Goal: Find contact information: Obtain details needed to contact an individual or organization

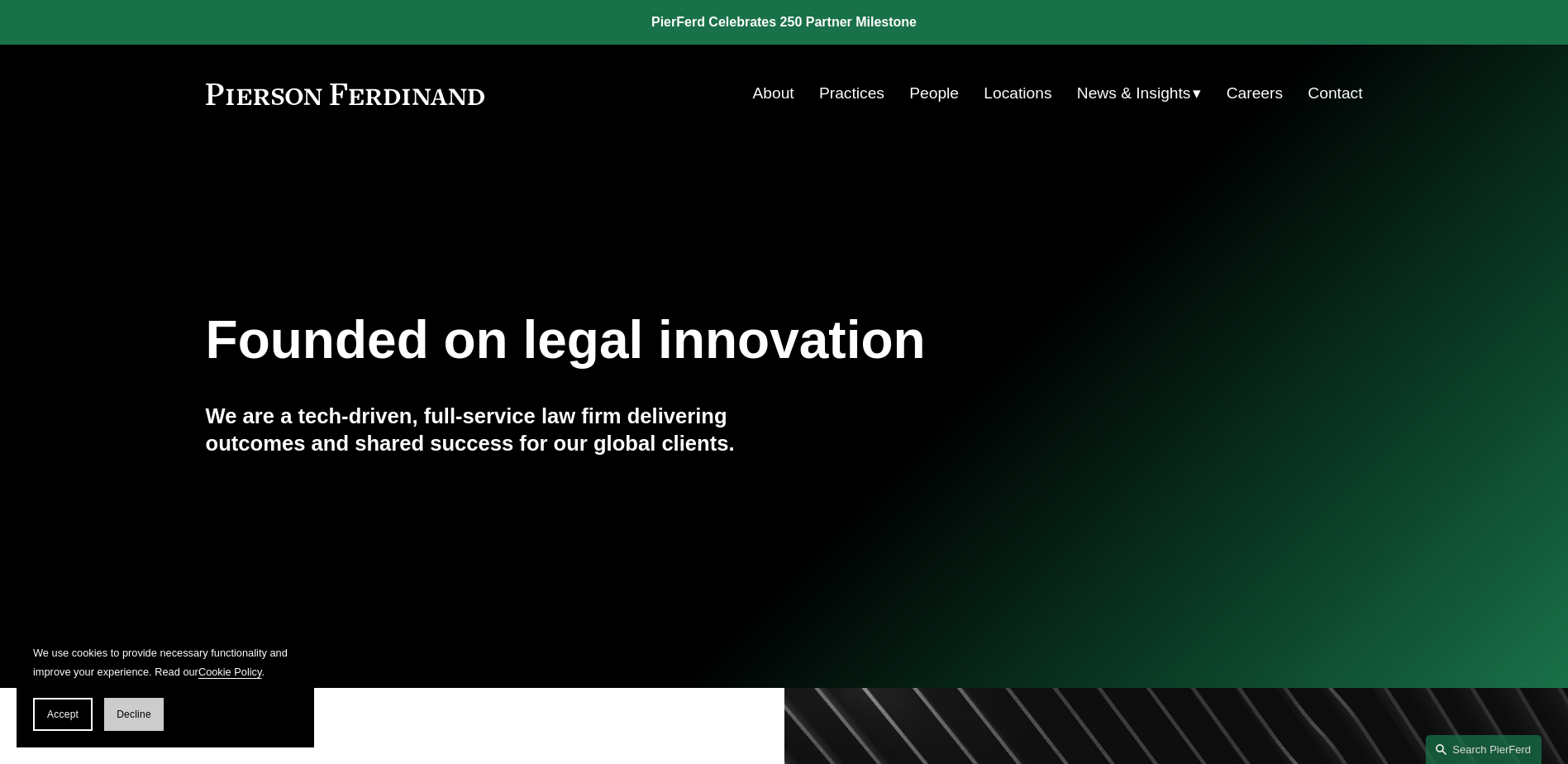
click at [132, 723] on button "Decline" at bounding box center [134, 714] width 59 height 33
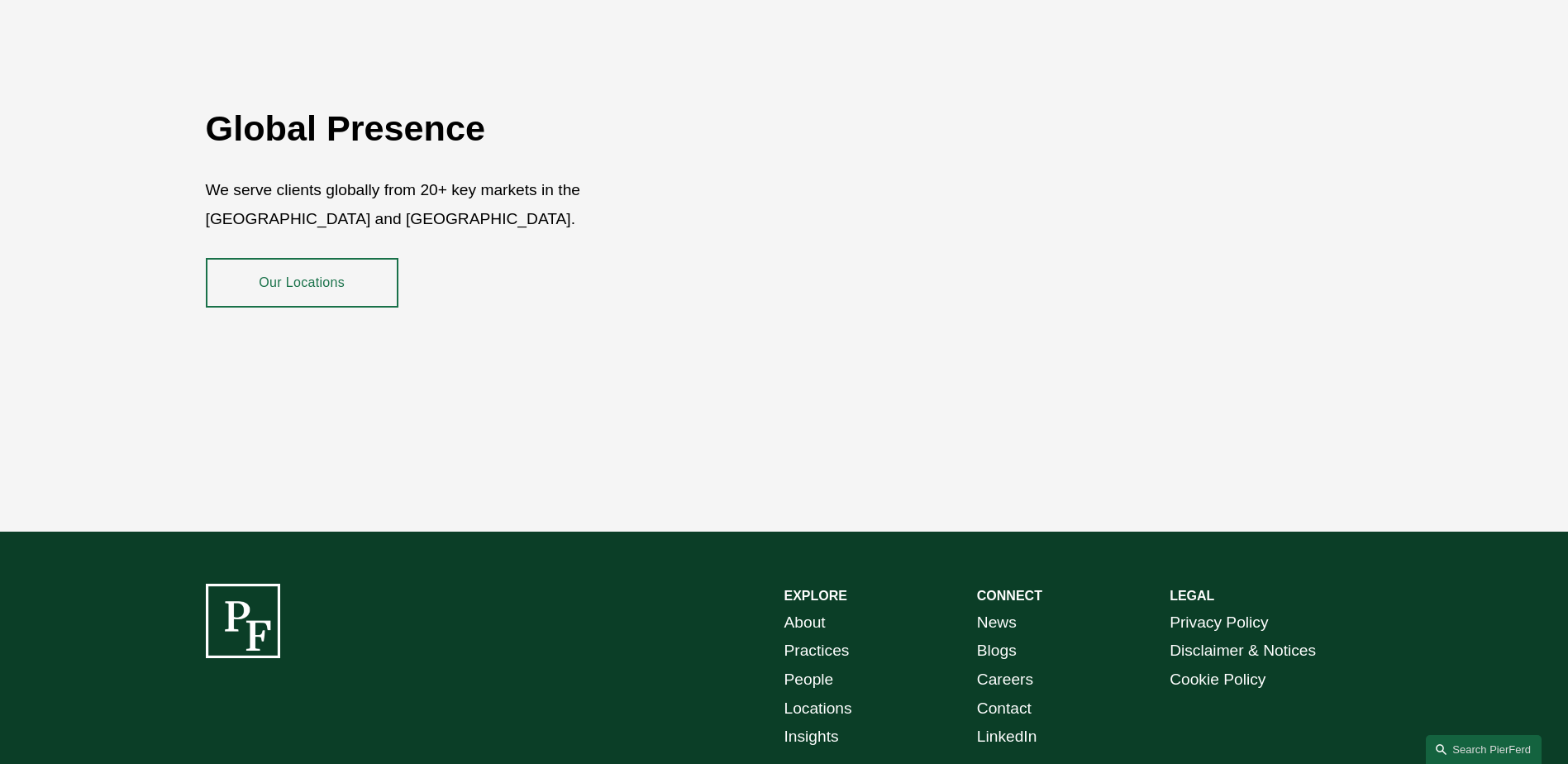
scroll to position [3025, 0]
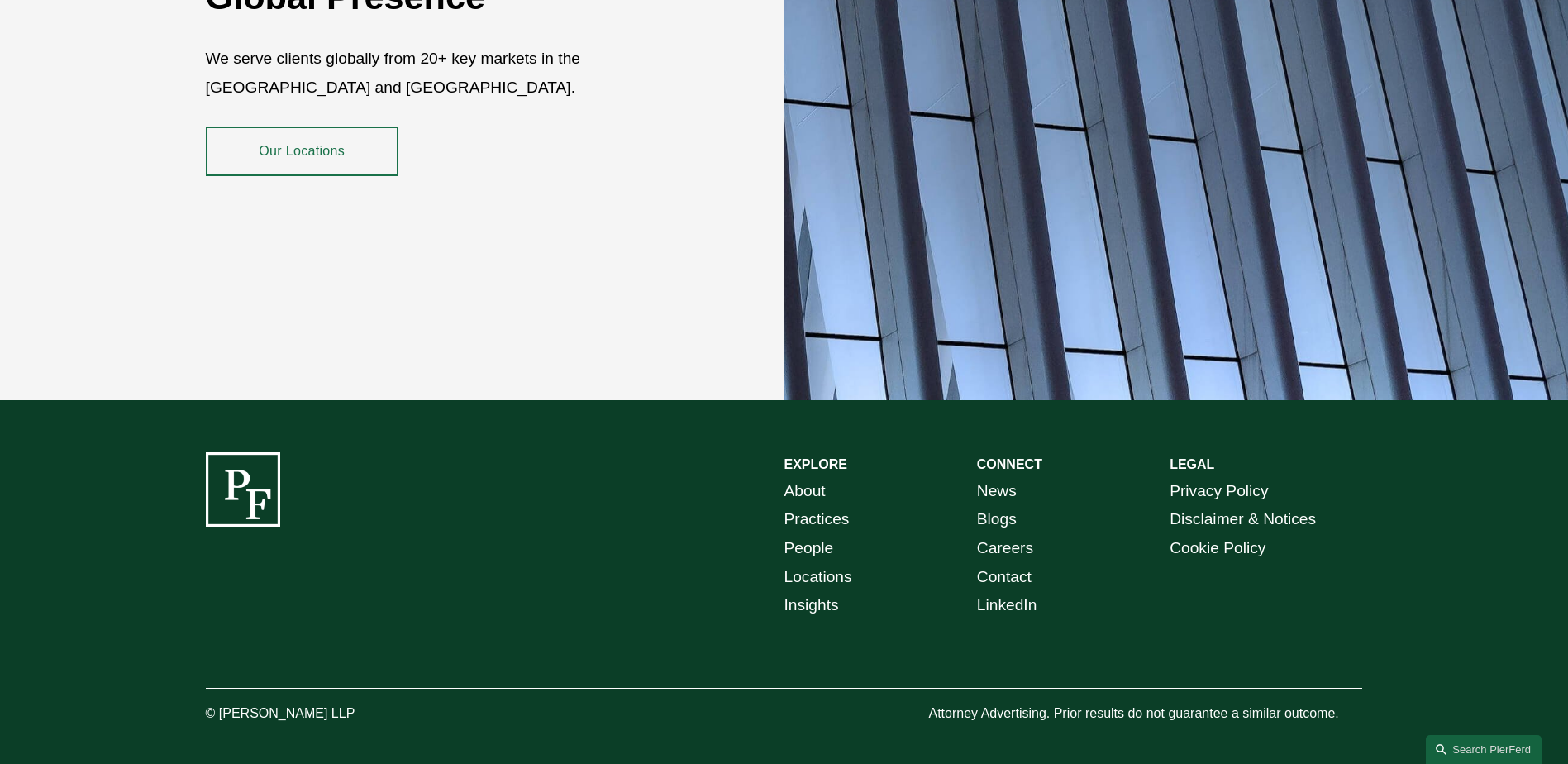
click at [1266, 508] on link "Disclaimer & Notices" at bounding box center [1242, 519] width 146 height 29
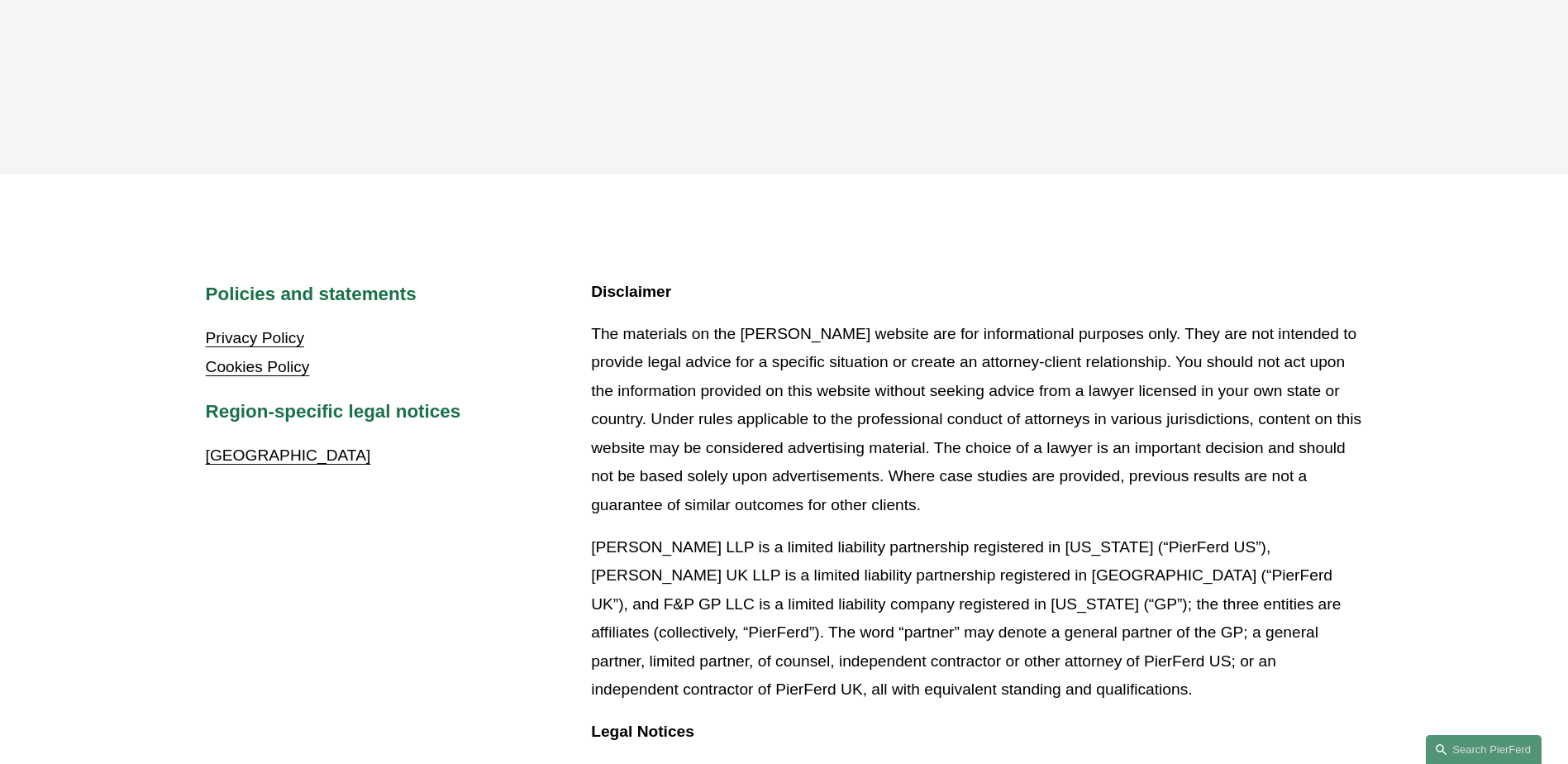
scroll to position [414, 0]
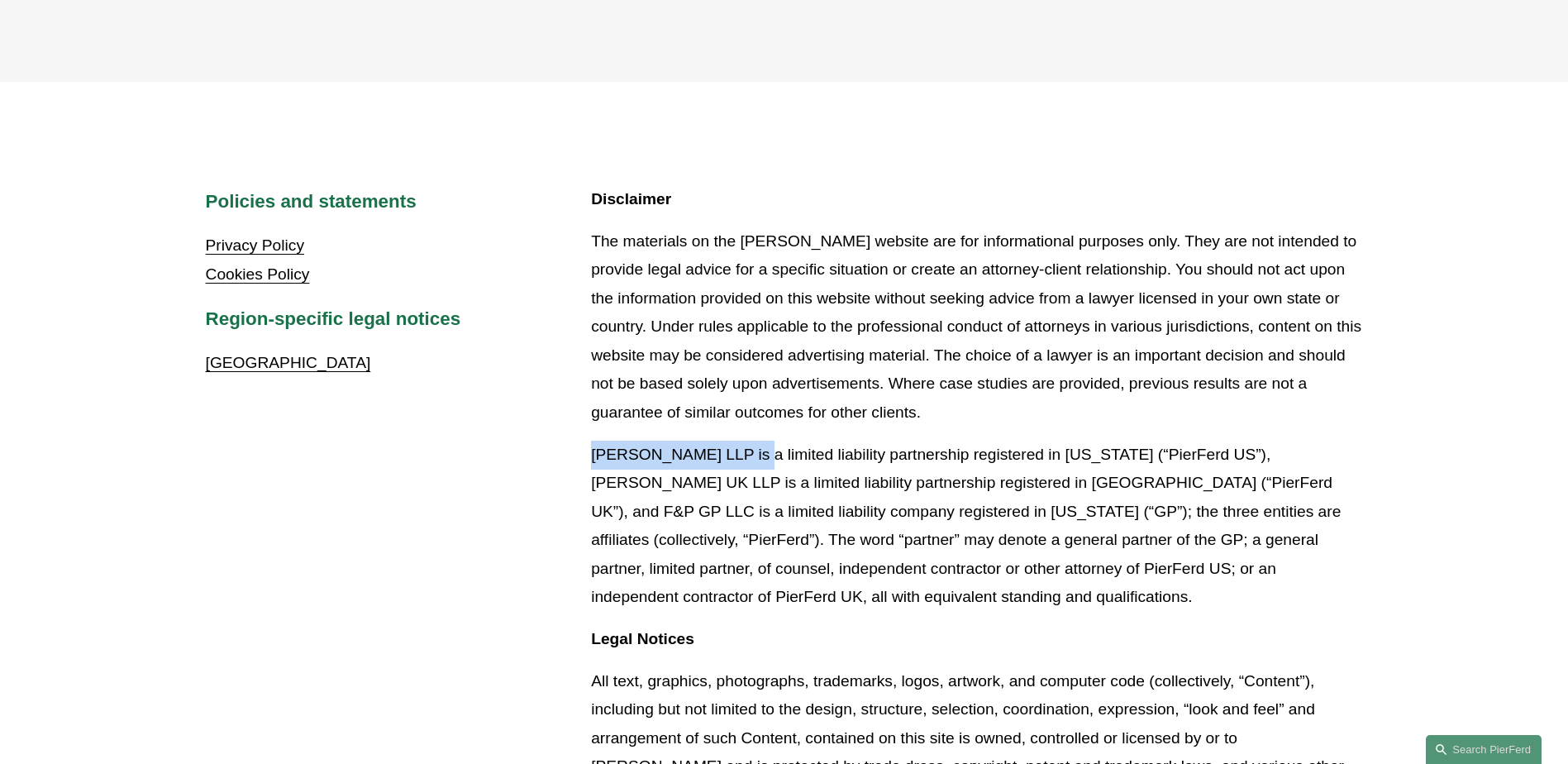
drag, startPoint x: 751, startPoint y: 450, endPoint x: 586, endPoint y: 438, distance: 165.4
copy p "[PERSON_NAME] LLP"
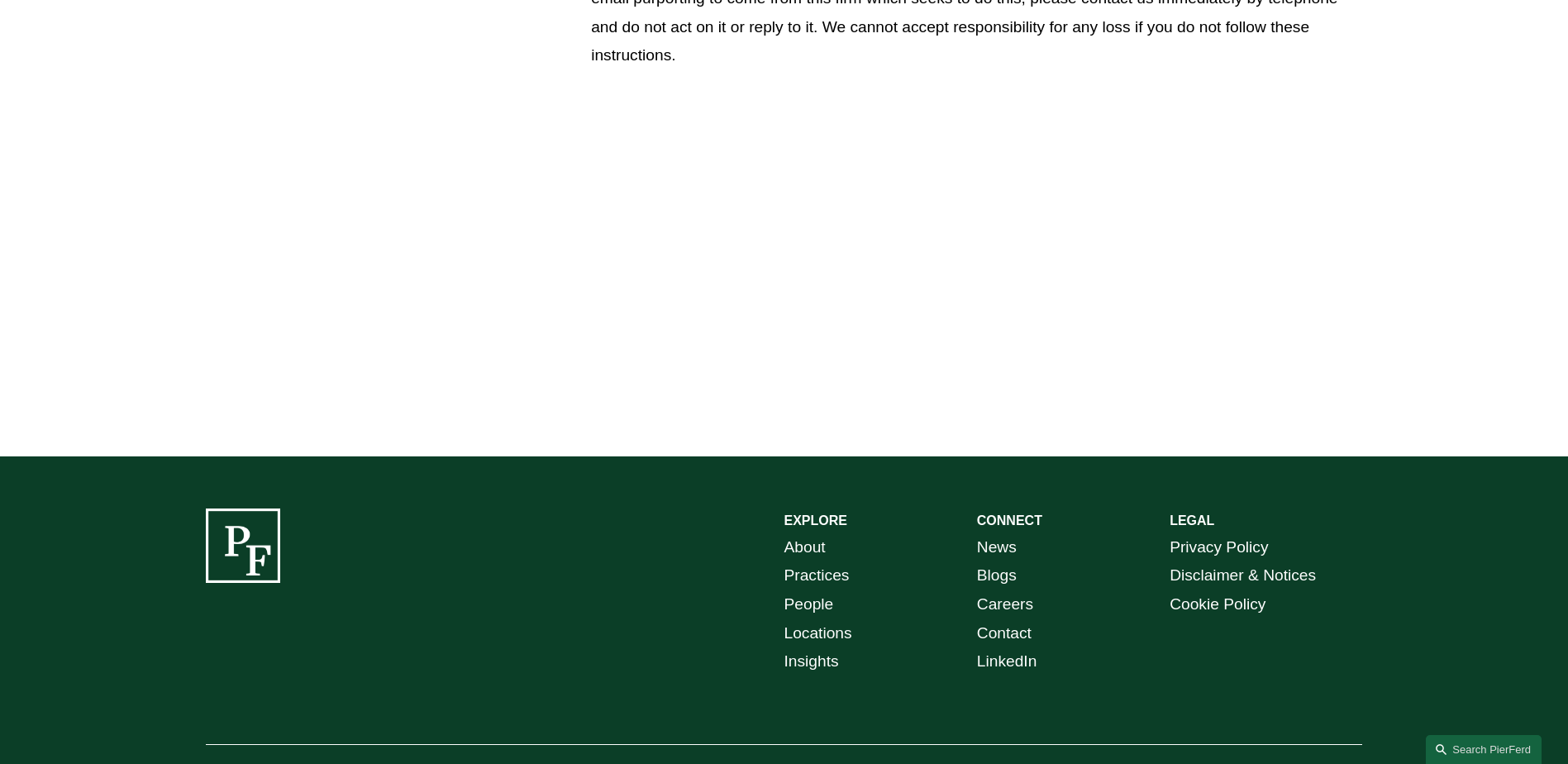
scroll to position [1637, 0]
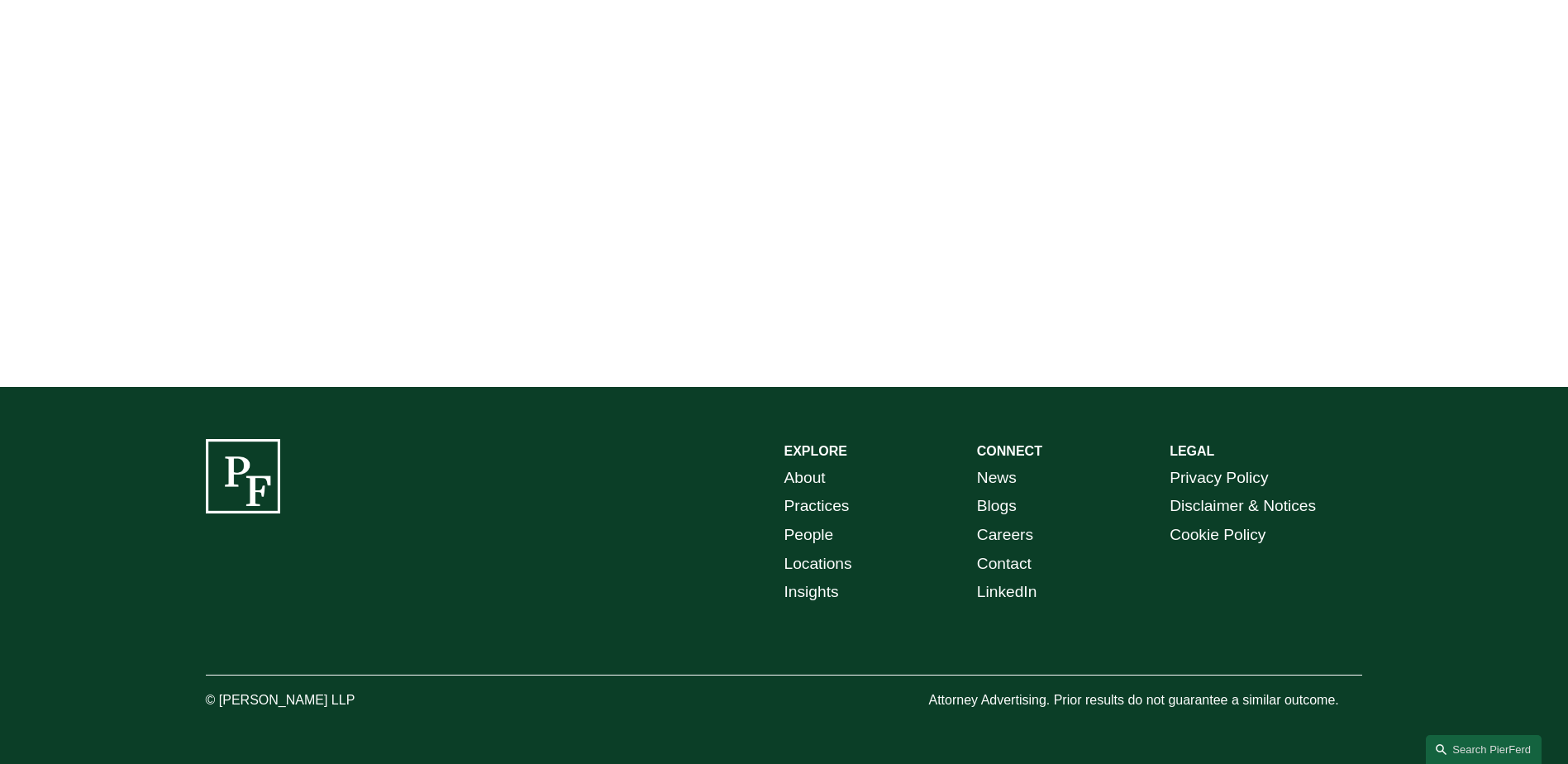
click at [1228, 467] on link "Privacy Policy" at bounding box center [1218, 477] width 98 height 29
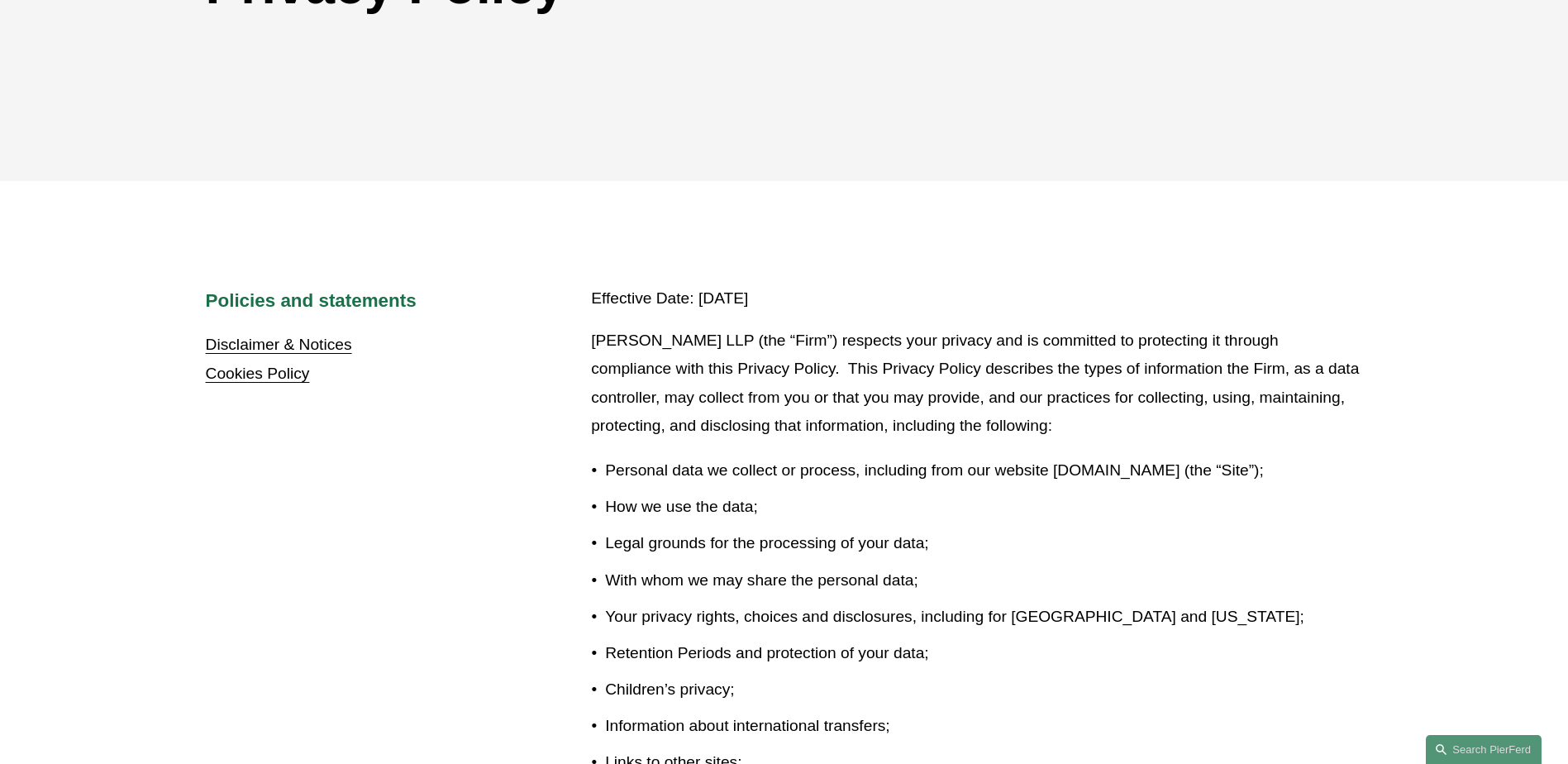
scroll to position [83, 0]
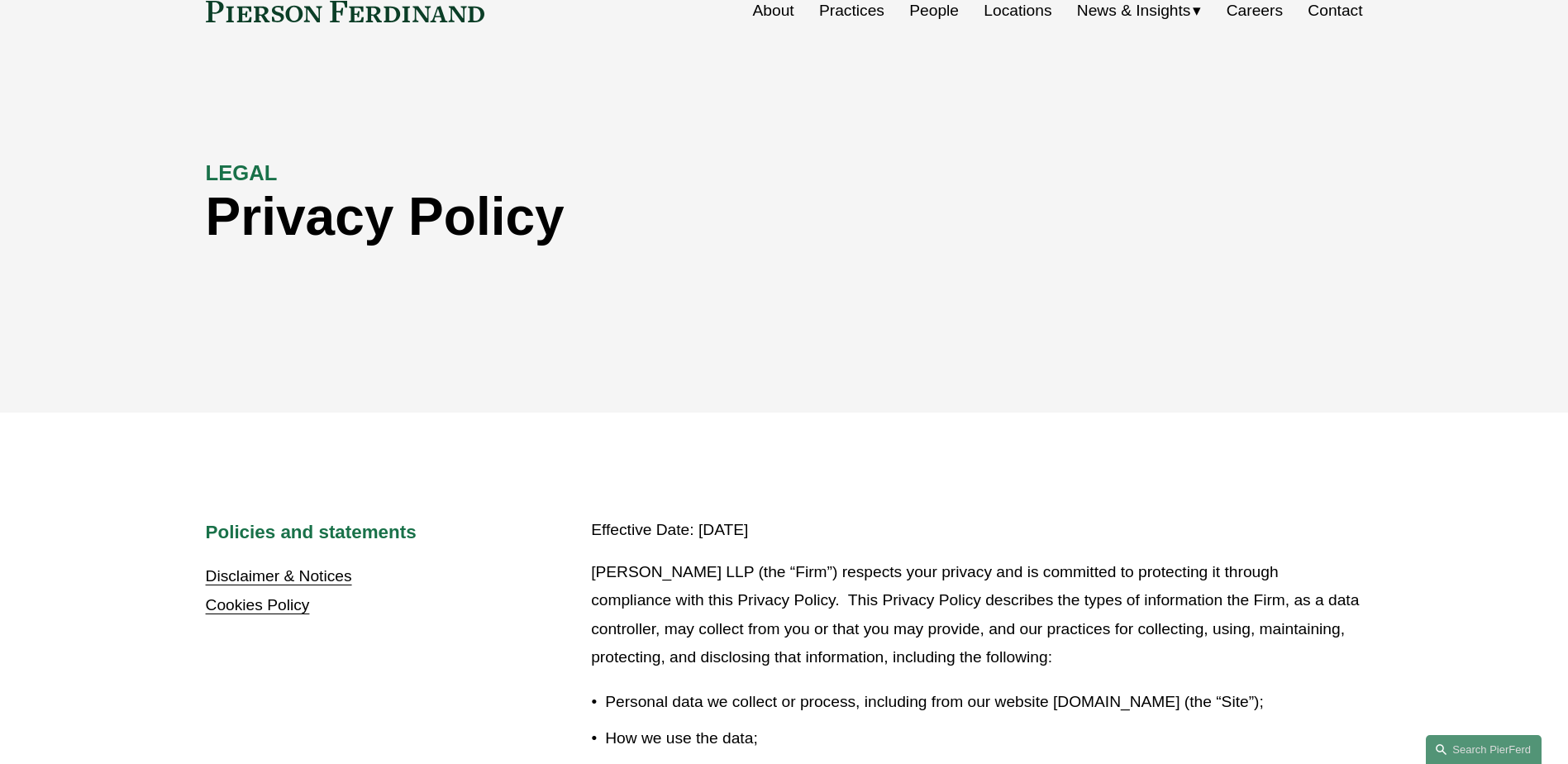
click at [289, 578] on link "Disclaimer & Notices" at bounding box center [279, 576] width 146 height 17
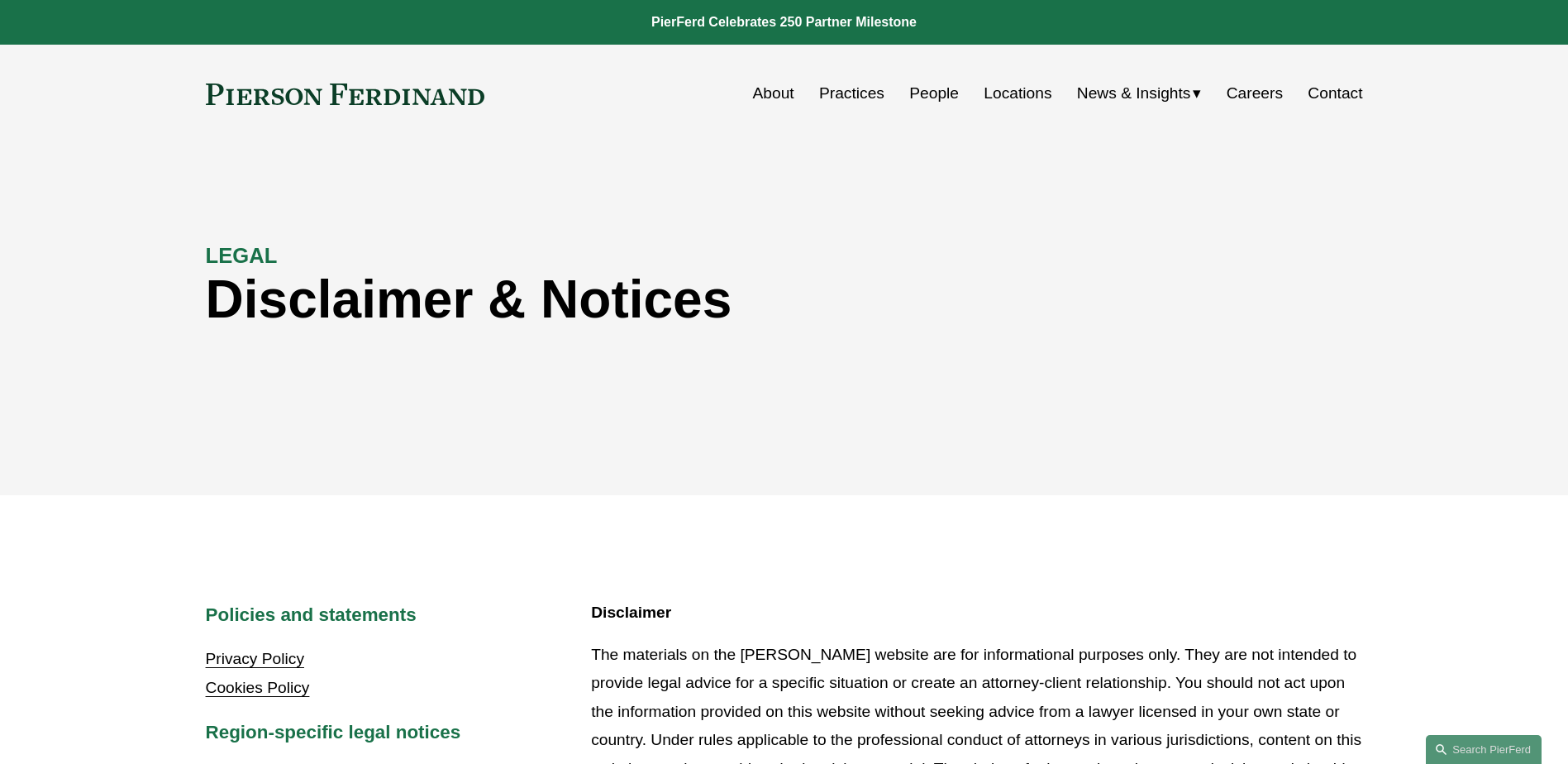
click at [784, 89] on link "About" at bounding box center [773, 93] width 41 height 31
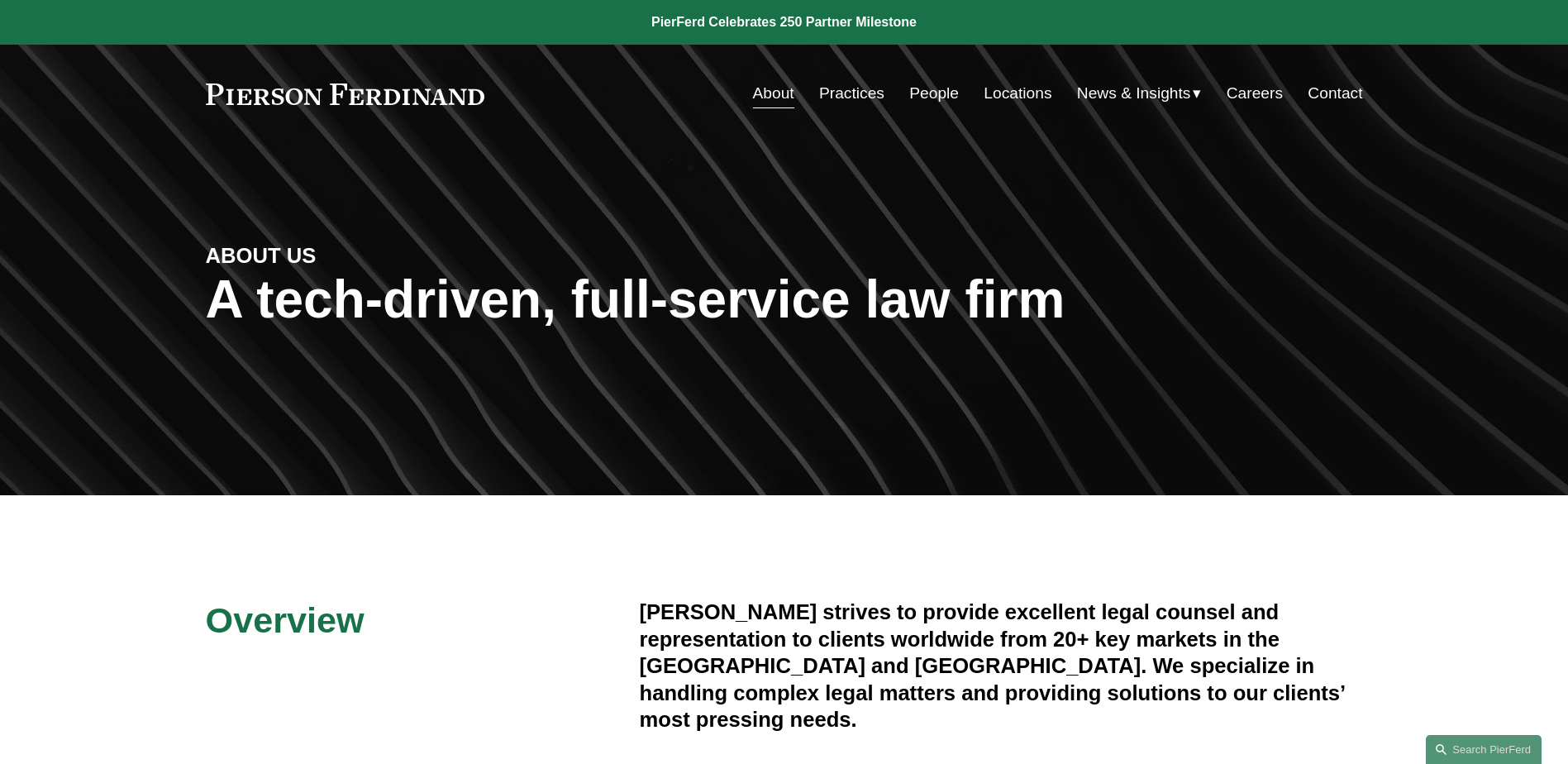
click at [1340, 91] on link "Contact" at bounding box center [1335, 93] width 55 height 31
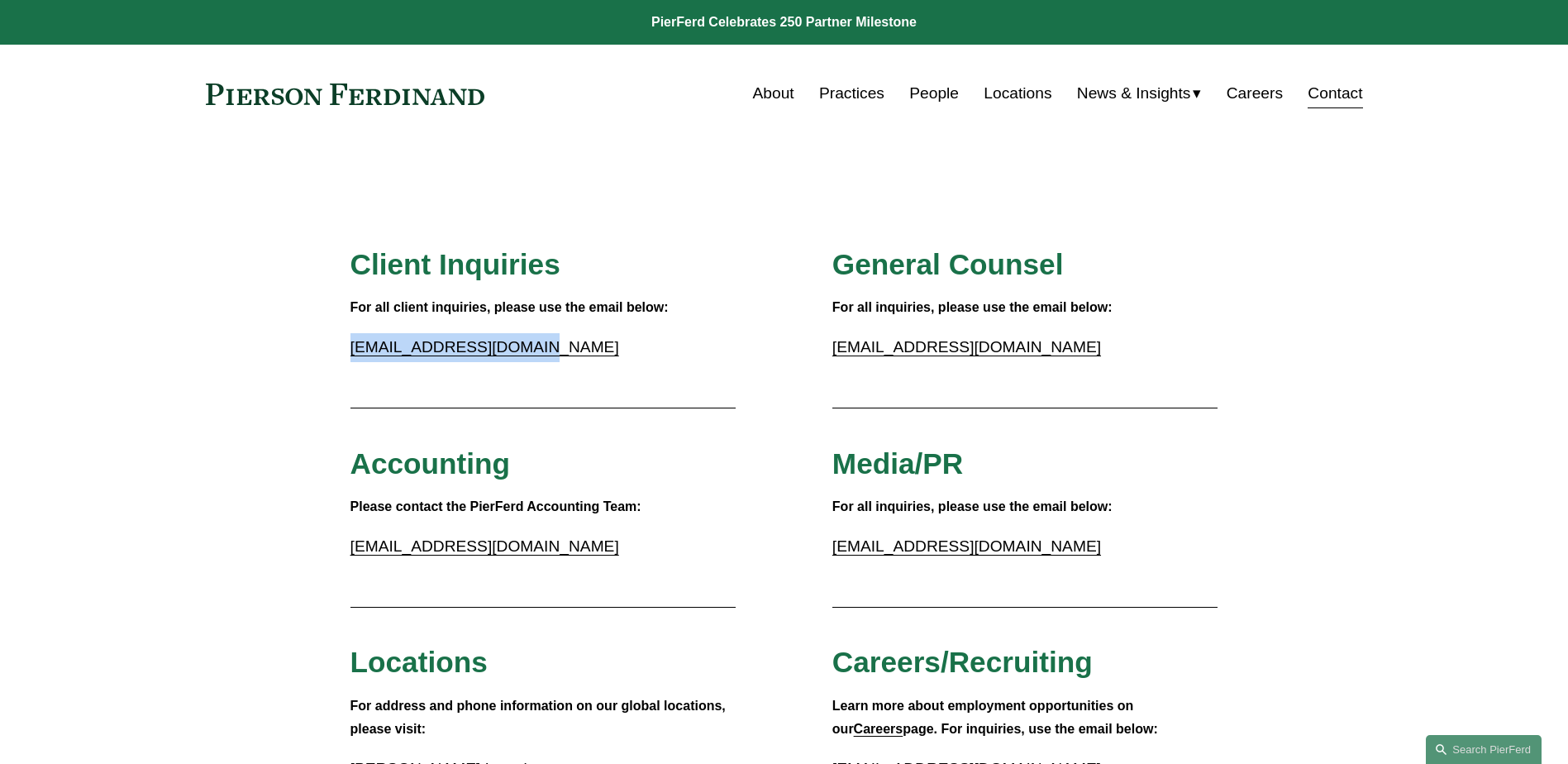
drag, startPoint x: 543, startPoint y: 352, endPoint x: 349, endPoint y: 355, distance: 194.0
copy link "[EMAIL_ADDRESS][DOMAIN_NAME]"
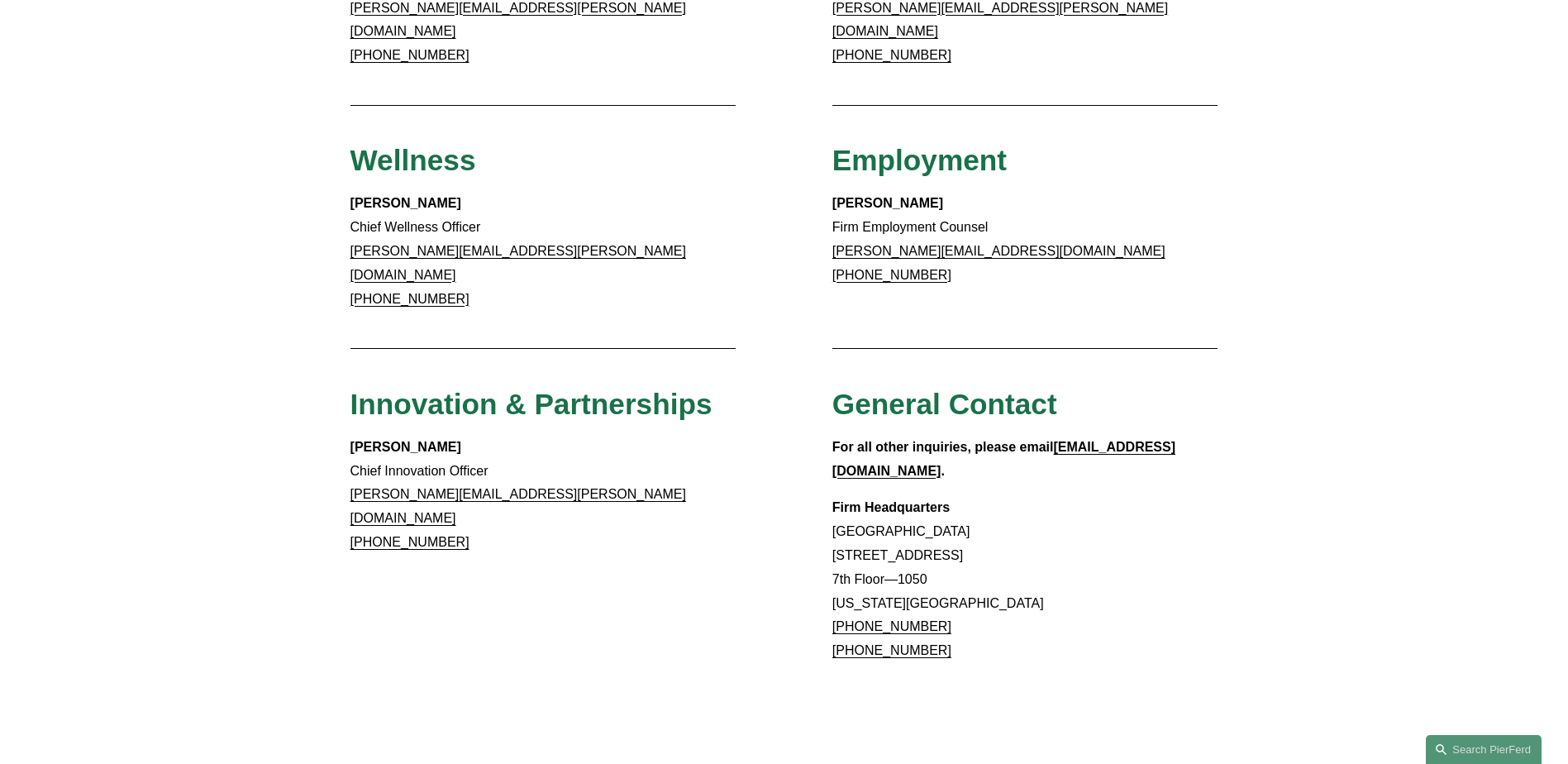
scroll to position [1241, 0]
